Goal: Task Accomplishment & Management: Use online tool/utility

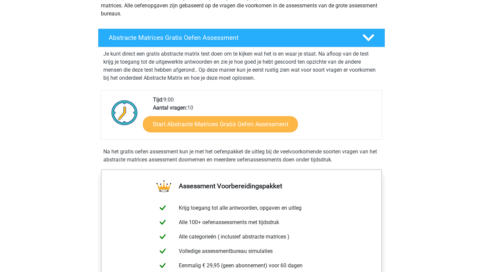
scroll to position [98, 0]
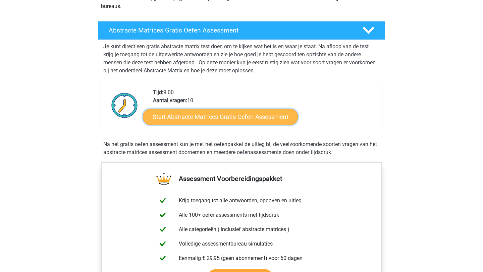
click at [228, 112] on link "Start Abstracte Matrices Gratis Oefen Assessment" at bounding box center [220, 117] width 155 height 16
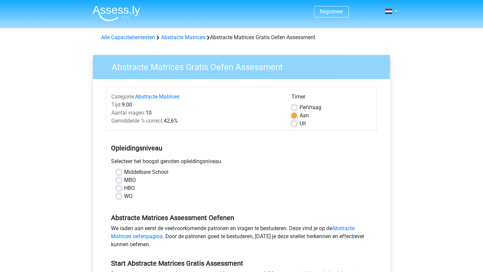
click at [124, 196] on label "WO" at bounding box center [128, 196] width 8 height 8
click at [119, 196] on input "WO" at bounding box center [118, 195] width 5 height 7
radio input "true"
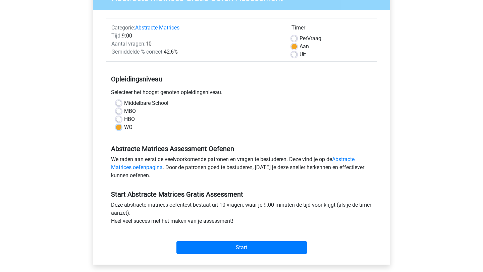
scroll to position [145, 0]
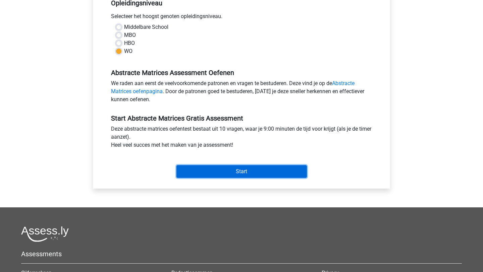
click at [201, 173] on input "Start" at bounding box center [241, 171] width 130 height 13
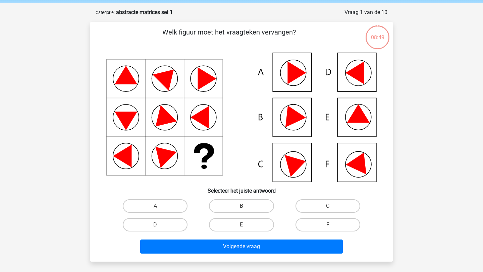
scroll to position [26, 0]
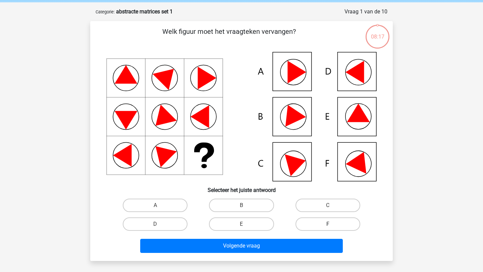
click at [306, 221] on label "F" at bounding box center [327, 224] width 65 height 13
click at [328, 224] on input "F" at bounding box center [330, 226] width 4 height 4
radio input "true"
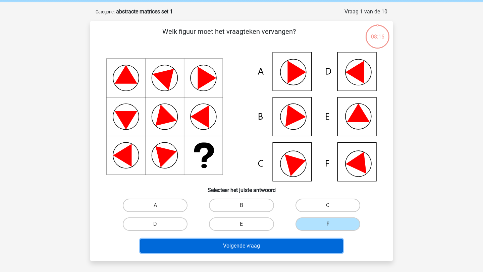
click at [267, 243] on button "Volgende vraag" at bounding box center [241, 246] width 203 height 14
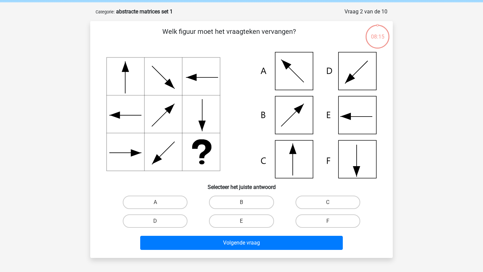
scroll to position [34, 0]
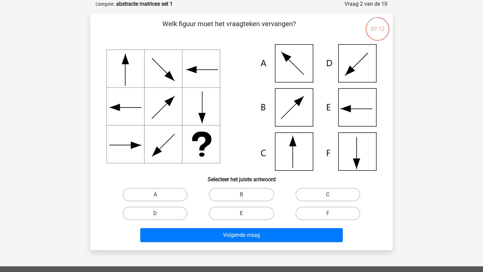
click at [338, 197] on label "C" at bounding box center [327, 194] width 65 height 13
click at [332, 197] on input "C" at bounding box center [330, 197] width 4 height 4
radio input "true"
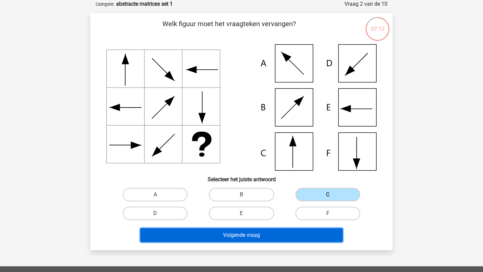
click at [294, 235] on button "Volgende vraag" at bounding box center [241, 235] width 203 height 14
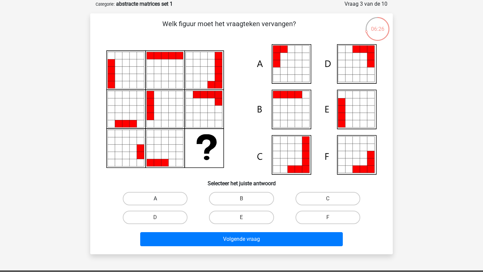
click at [175, 194] on label "A" at bounding box center [155, 198] width 65 height 13
click at [160, 199] on input "A" at bounding box center [157, 201] width 4 height 4
radio input "true"
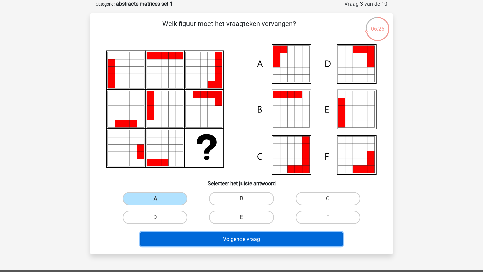
click at [198, 243] on button "Volgende vraag" at bounding box center [241, 239] width 203 height 14
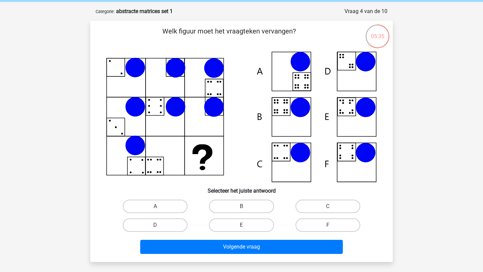
scroll to position [27, 0]
